Goal: Communication & Community: Answer question/provide support

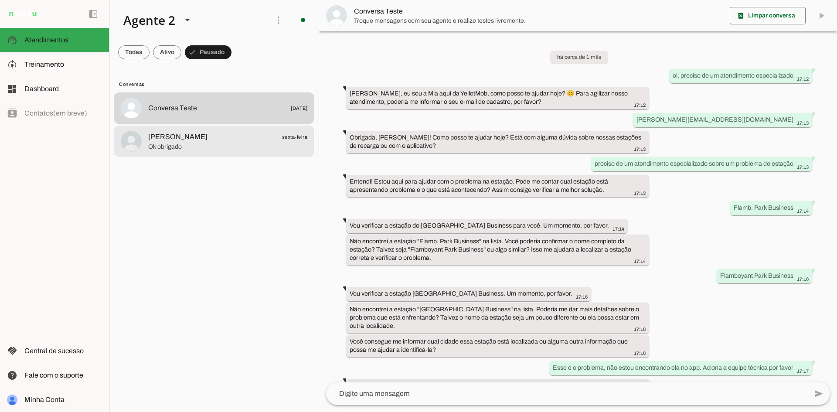
click at [270, 141] on span "[PERSON_NAME] sexta-feira" at bounding box center [227, 137] width 159 height 11
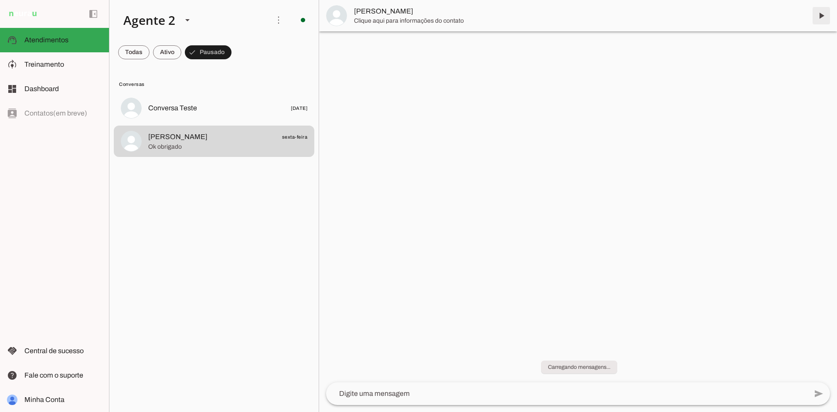
click at [820, 16] on span at bounding box center [821, 15] width 21 height 21
click at [132, 50] on span at bounding box center [133, 52] width 31 height 21
click at [136, 52] on span at bounding box center [133, 52] width 31 height 21
